Goal: Obtain resource: Obtain resource

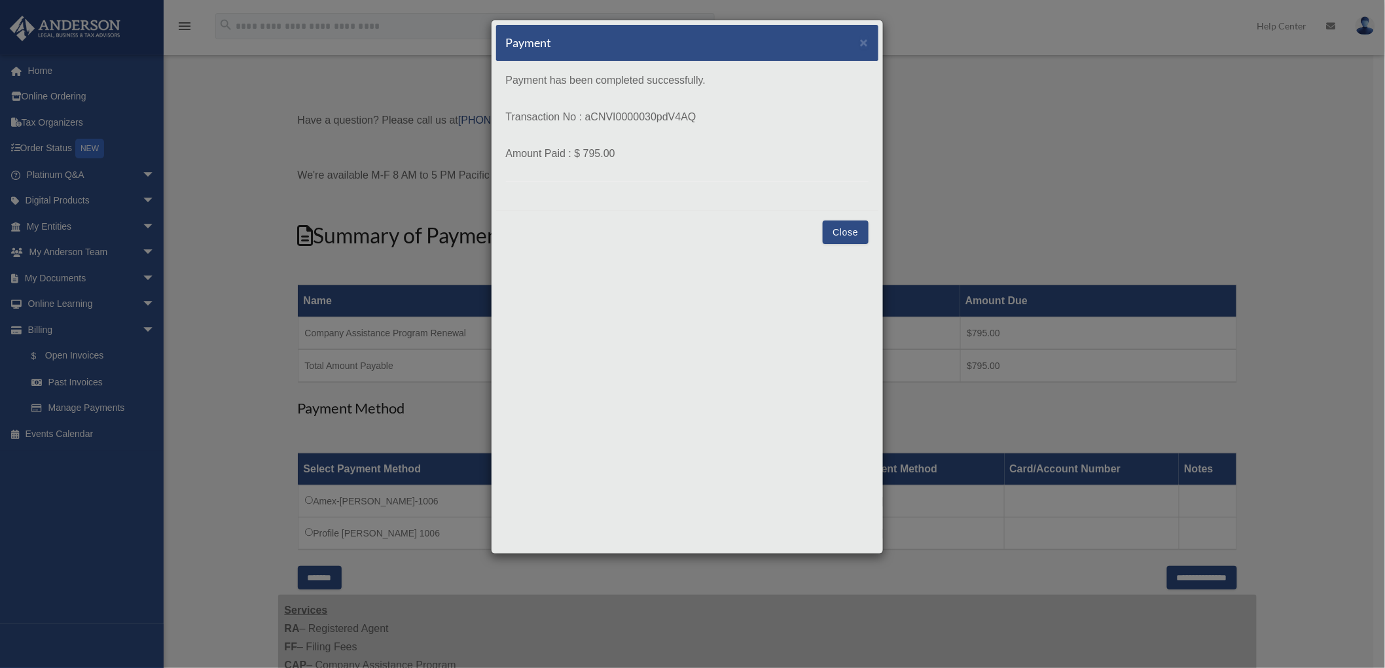
click at [384, 412] on div "Payment × Payment has been completed successfully. Transaction No : aCNVI000003…" at bounding box center [692, 334] width 1385 height 668
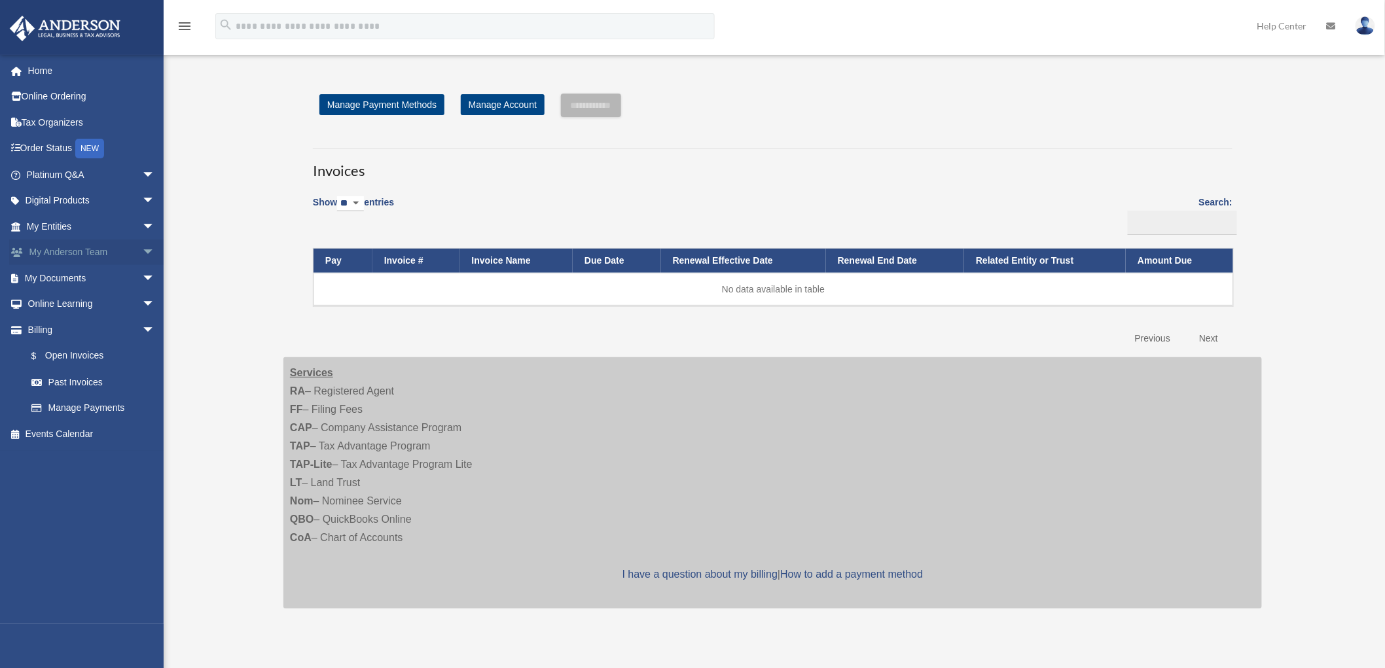
click at [63, 253] on link "My [PERSON_NAME] Team arrow_drop_down" at bounding box center [92, 253] width 166 height 26
click at [87, 276] on link "My Documents arrow_drop_down" at bounding box center [92, 278] width 166 height 26
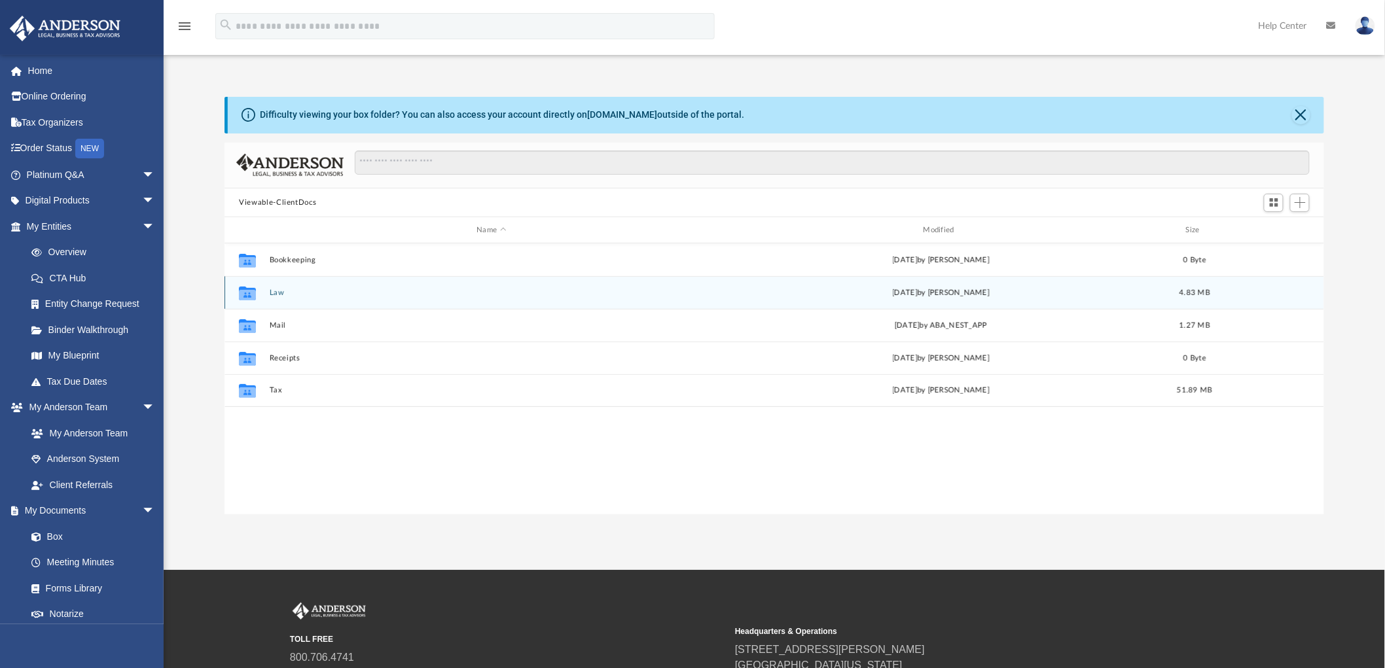
scroll to position [285, 1089]
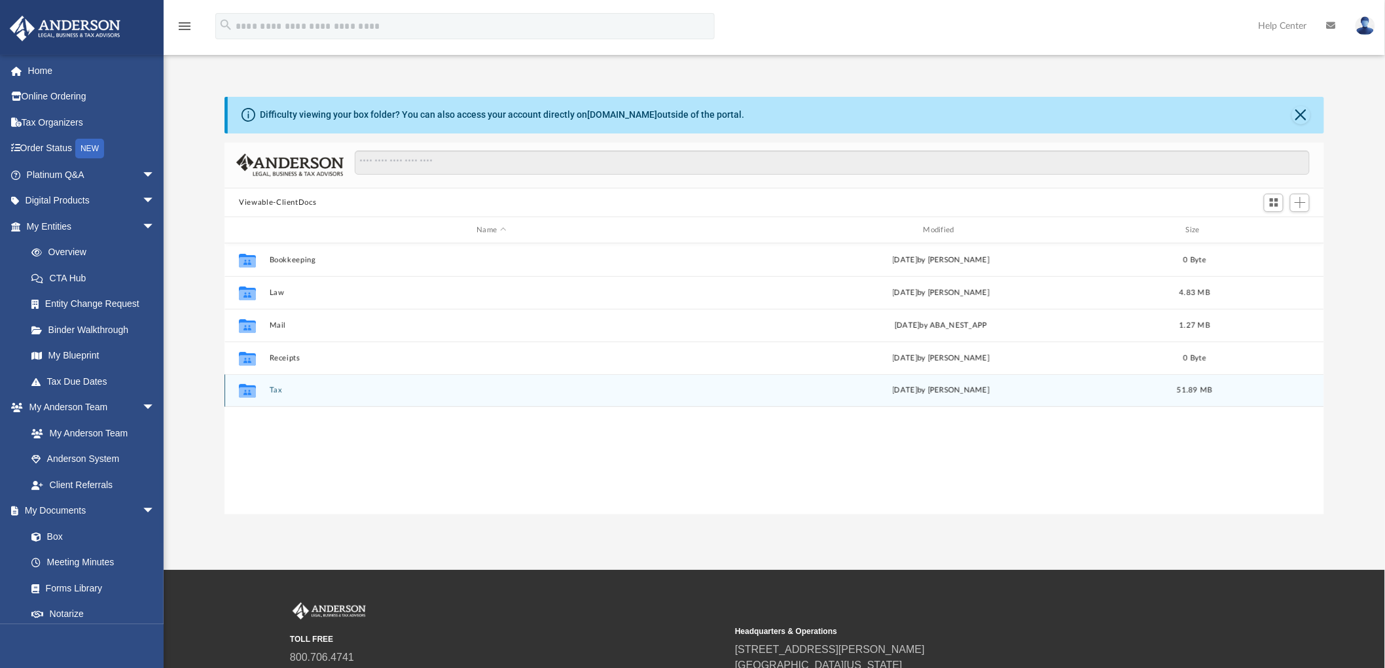
click at [278, 389] on button "Tax" at bounding box center [492, 391] width 444 height 9
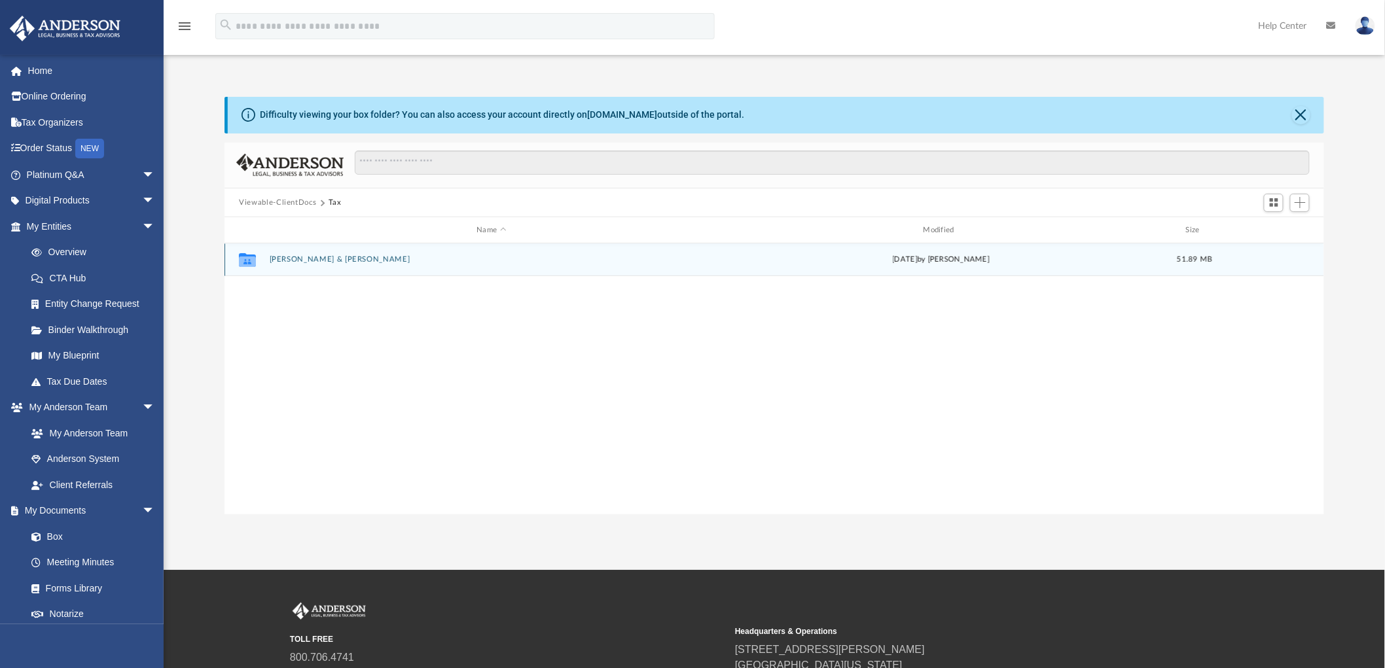
click at [339, 257] on button "Rajkumar, Devaraj & Lawson, Darcella" at bounding box center [492, 260] width 444 height 9
click at [284, 261] on button "2024" at bounding box center [492, 260] width 444 height 9
click at [327, 259] on button "2024 Tax Documents" at bounding box center [492, 260] width 444 height 9
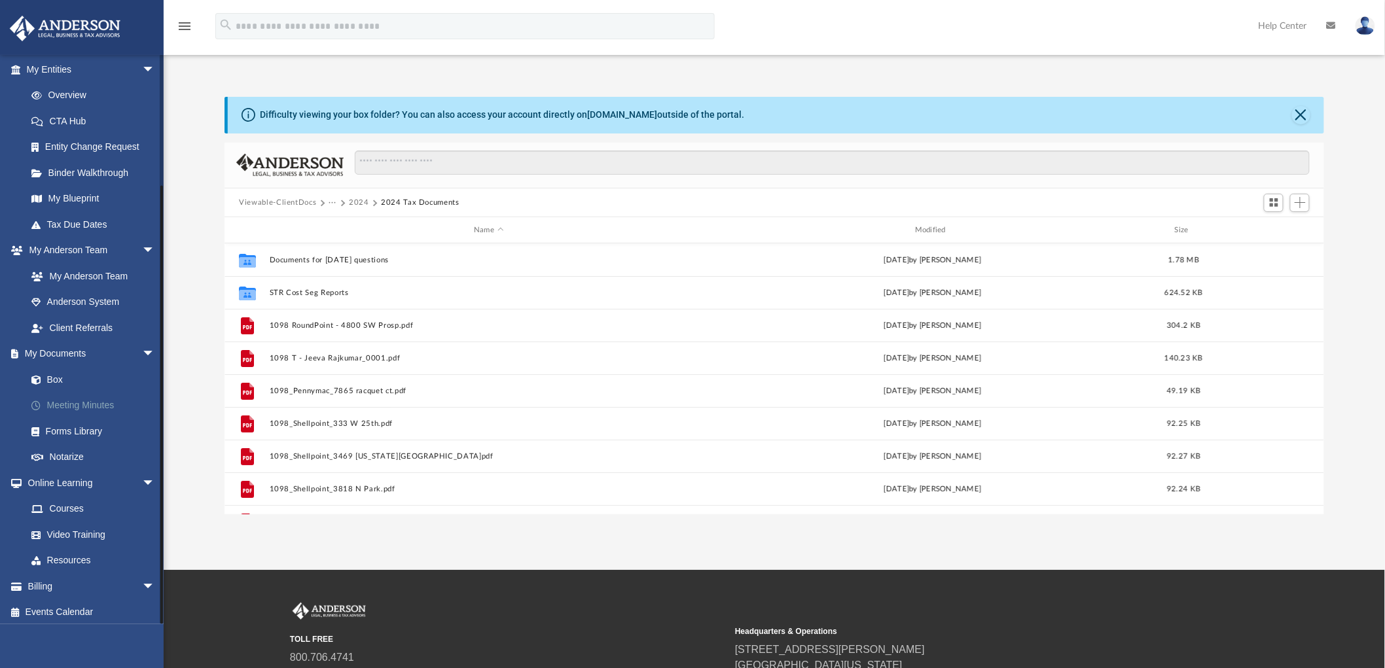
scroll to position [160, 0]
click at [1366, 26] on img at bounding box center [1366, 25] width 20 height 19
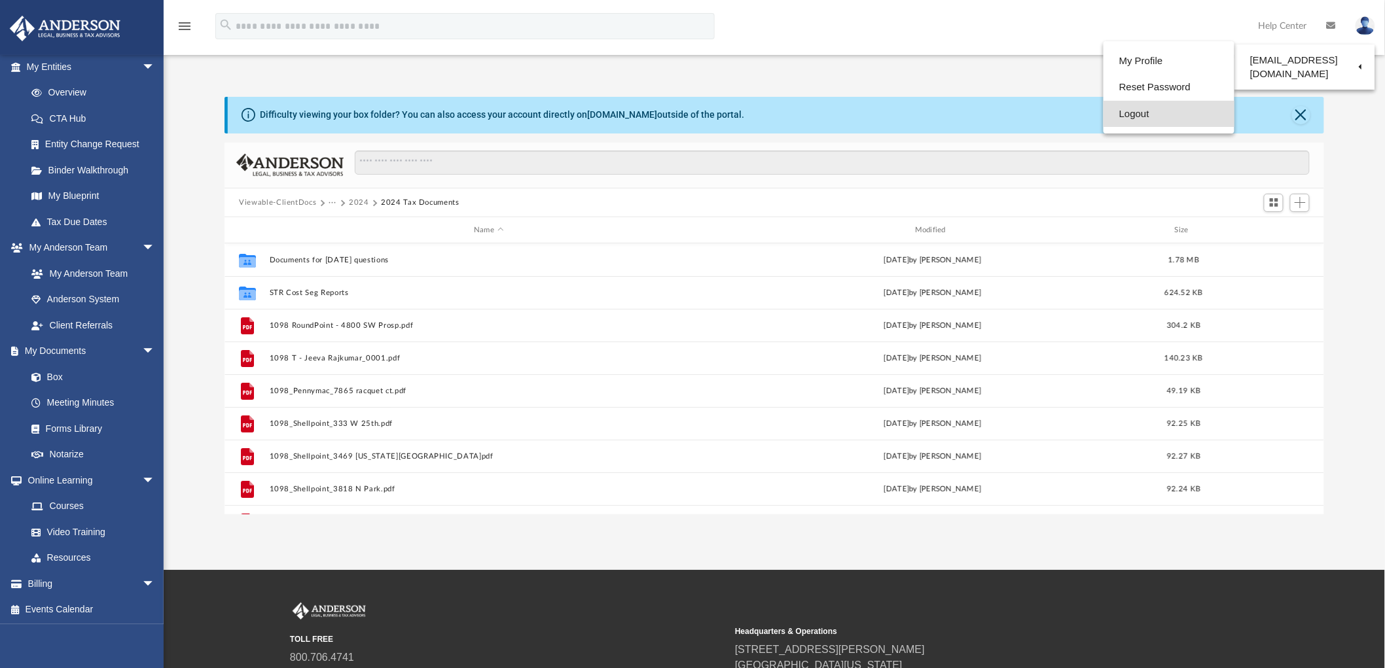
click at [1130, 112] on link "Logout" at bounding box center [1169, 114] width 131 height 27
